Goal: Information Seeking & Learning: Learn about a topic

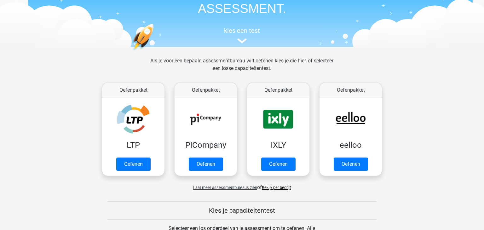
scroll to position [43, 0]
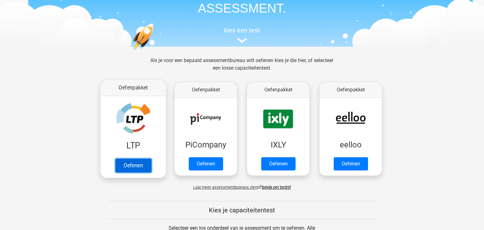
click at [132, 162] on link "Oefenen" at bounding box center [133, 165] width 36 height 14
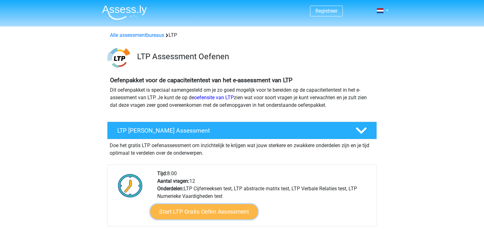
click at [197, 216] on link "Start LTP Gratis Oefen Assessment" at bounding box center [204, 211] width 108 height 15
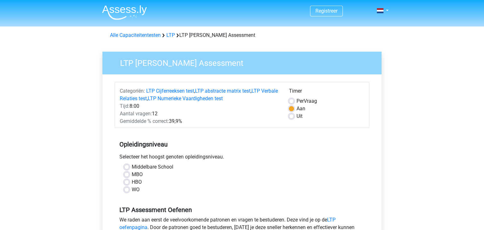
click at [132, 176] on label "MBO" at bounding box center [137, 175] width 11 height 8
click at [127, 176] on input "MBO" at bounding box center [126, 174] width 5 height 6
radio input "true"
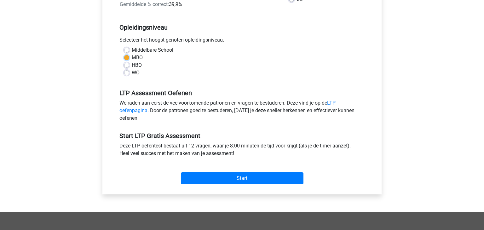
scroll to position [117, 0]
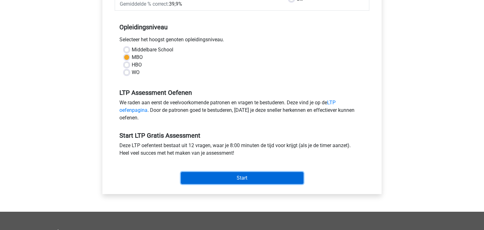
click at [218, 178] on input "Start" at bounding box center [242, 178] width 123 height 12
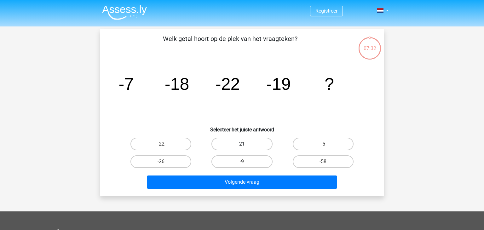
click at [222, 142] on label "21" at bounding box center [241, 144] width 61 height 13
click at [242, 144] on input "21" at bounding box center [244, 146] width 4 height 4
radio input "true"
click at [222, 142] on label "21" at bounding box center [241, 144] width 61 height 13
click at [242, 144] on input "21" at bounding box center [244, 146] width 4 height 4
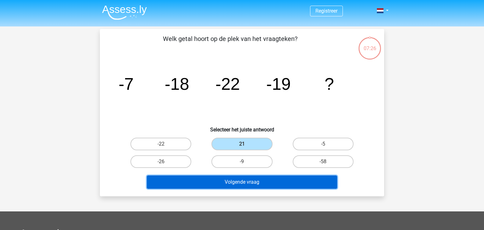
click at [217, 186] on button "Volgende vraag" at bounding box center [242, 182] width 191 height 13
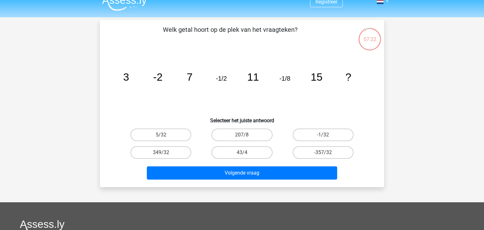
scroll to position [6, 0]
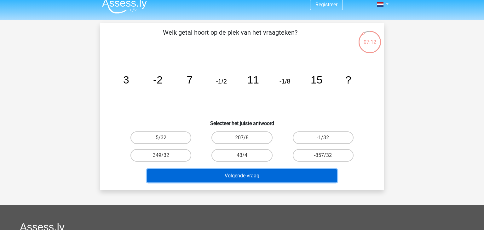
click at [257, 179] on button "Volgende vraag" at bounding box center [242, 175] width 191 height 13
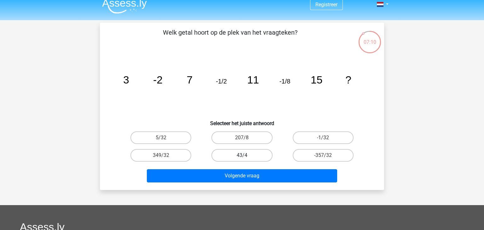
click at [228, 155] on label "43/4" at bounding box center [241, 155] width 61 height 13
click at [242, 155] on input "43/4" at bounding box center [244, 157] width 4 height 4
radio input "true"
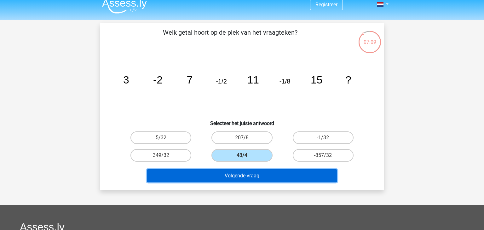
click at [235, 175] on button "Volgende vraag" at bounding box center [242, 175] width 191 height 13
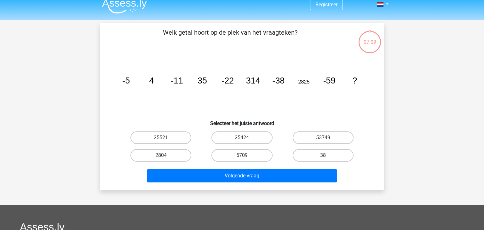
scroll to position [29, 0]
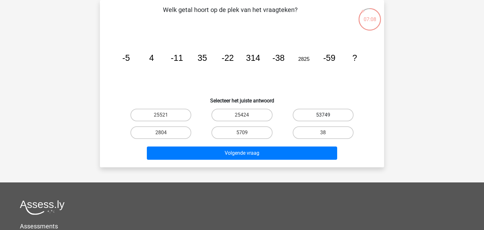
click at [303, 117] on label "53749" at bounding box center [323, 115] width 61 height 13
click at [323, 117] on input "53749" at bounding box center [325, 117] width 4 height 4
radio input "true"
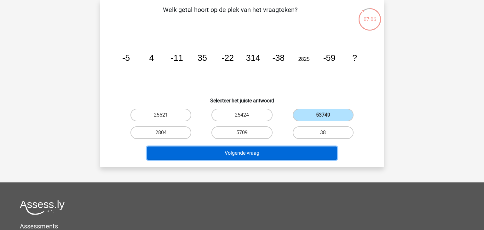
click at [292, 153] on button "Volgende vraag" at bounding box center [242, 153] width 191 height 13
